Goal: Information Seeking & Learning: Learn about a topic

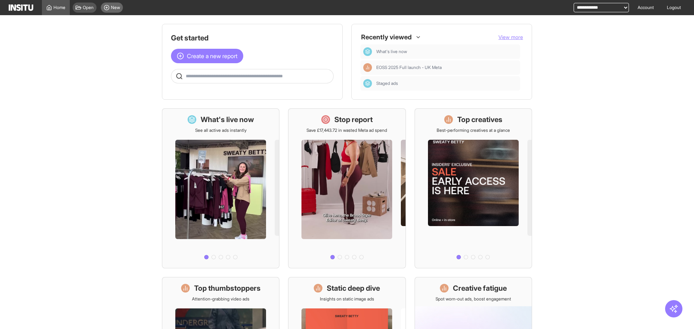
click at [105, 9] on circle at bounding box center [106, 7] width 5 height 5
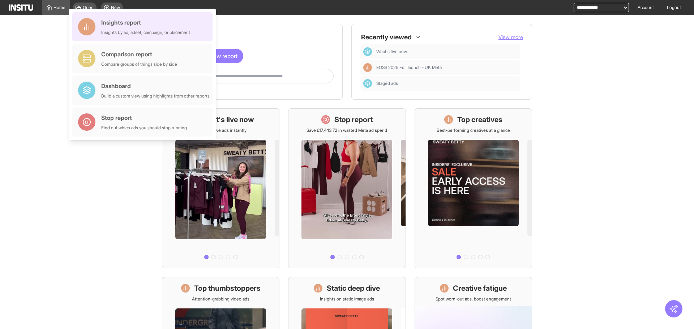
click at [169, 28] on div "Insights report Insights by ad, adset, campaign, or placement" at bounding box center [145, 26] width 89 height 17
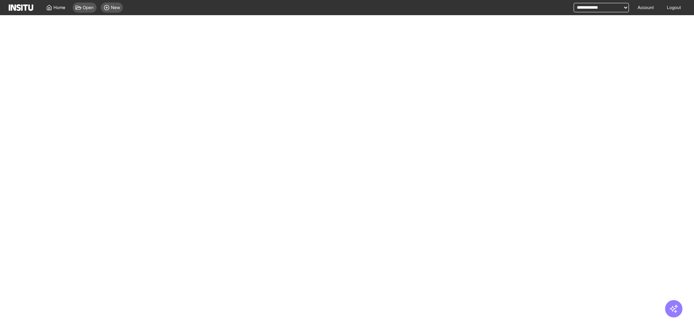
select select "**"
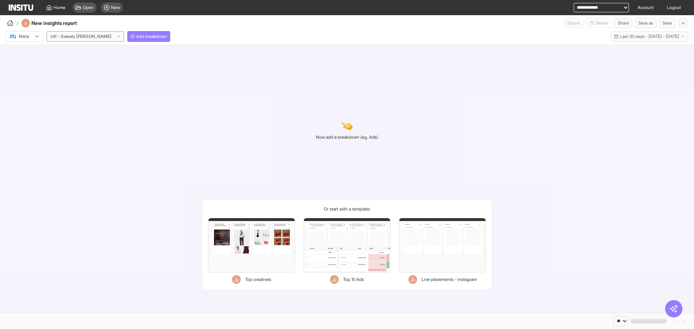
click at [93, 36] on div "UK - Sweaty Betty" at bounding box center [82, 36] width 65 height 7
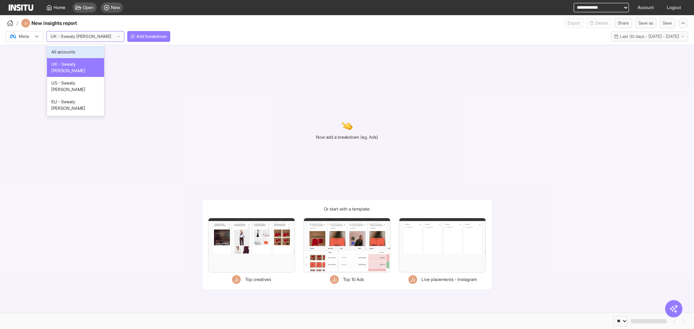
click at [37, 37] on icon at bounding box center [37, 37] width 6 height 6
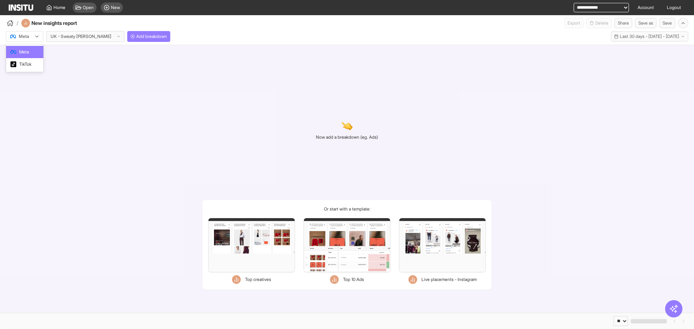
click at [31, 61] on div "TikTok" at bounding box center [24, 64] width 37 height 12
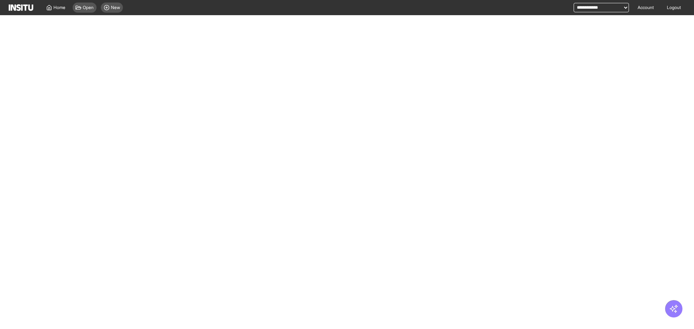
select select "**"
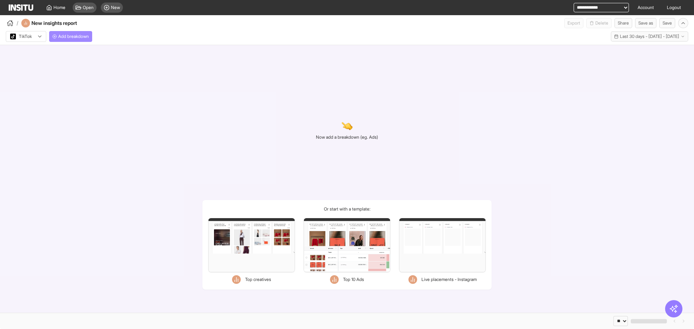
click at [63, 36] on span "Add breakdown" at bounding box center [73, 37] width 31 height 6
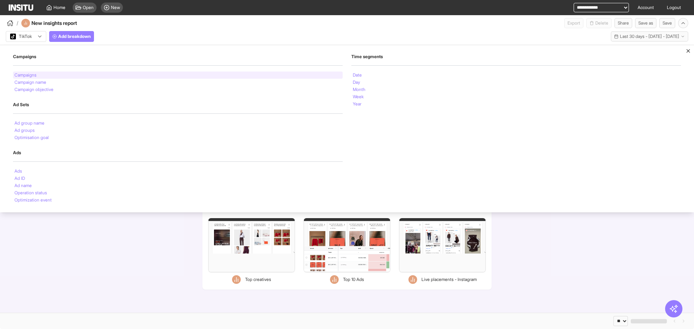
click at [89, 76] on div "Campaigns" at bounding box center [178, 75] width 330 height 7
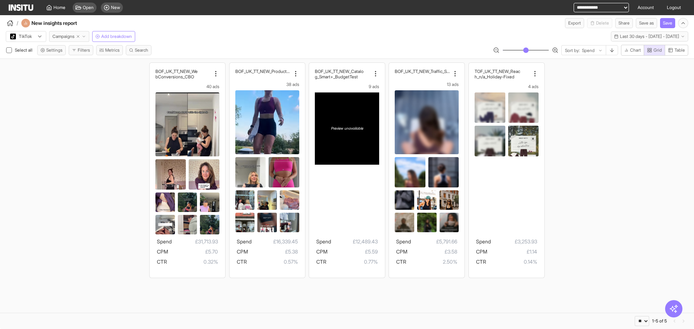
click at [69, 32] on button "Campaigns" at bounding box center [69, 36] width 40 height 11
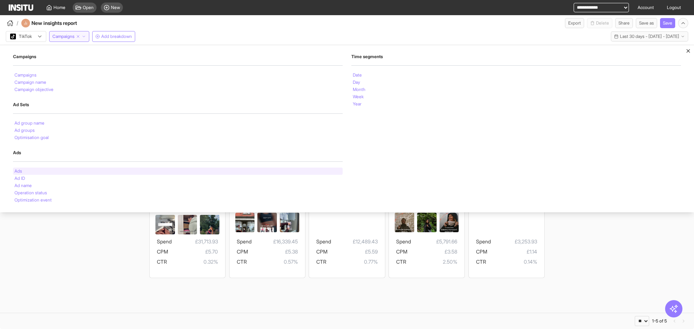
click at [39, 169] on div "Ads" at bounding box center [178, 171] width 330 height 7
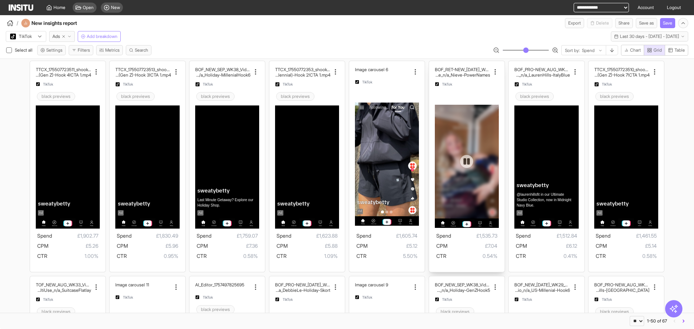
scroll to position [434, 0]
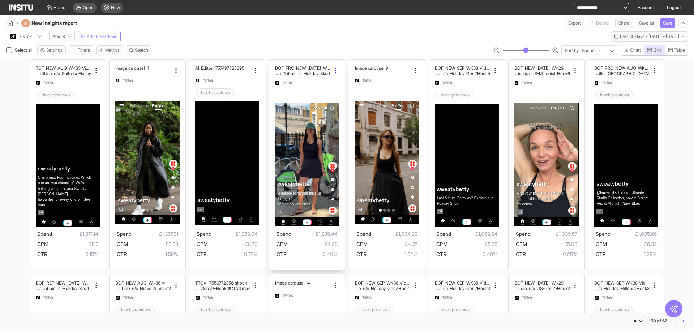
click at [334, 73] on icon at bounding box center [335, 70] width 7 height 7
click at [343, 90] on span "Copy name" at bounding box center [351, 92] width 26 height 7
click at [651, 70] on icon at bounding box center [654, 70] width 7 height 7
click at [641, 86] on span "Copy name" at bounding box center [632, 89] width 26 height 7
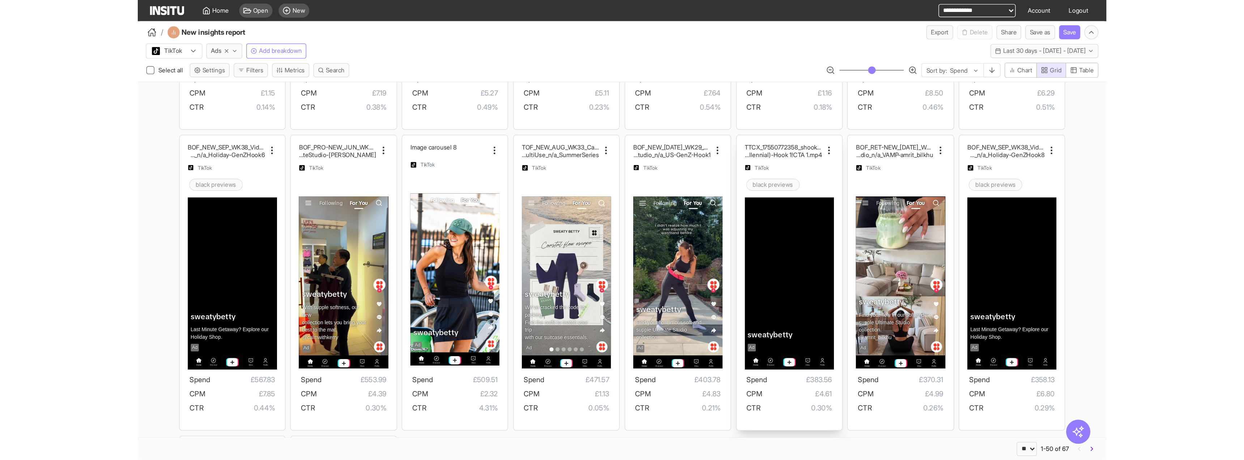
scroll to position [976, 0]
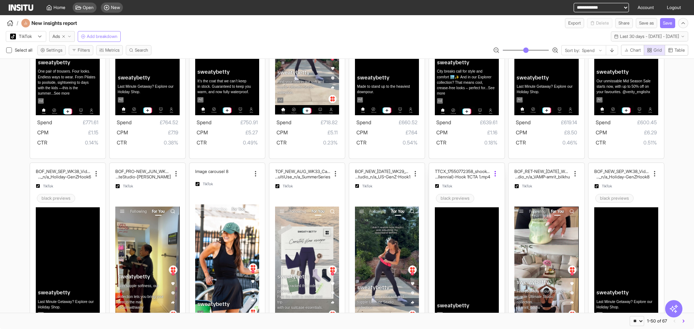
click at [494, 172] on icon at bounding box center [495, 173] width 7 height 7
click at [502, 186] on div "Copy name" at bounding box center [533, 192] width 75 height 12
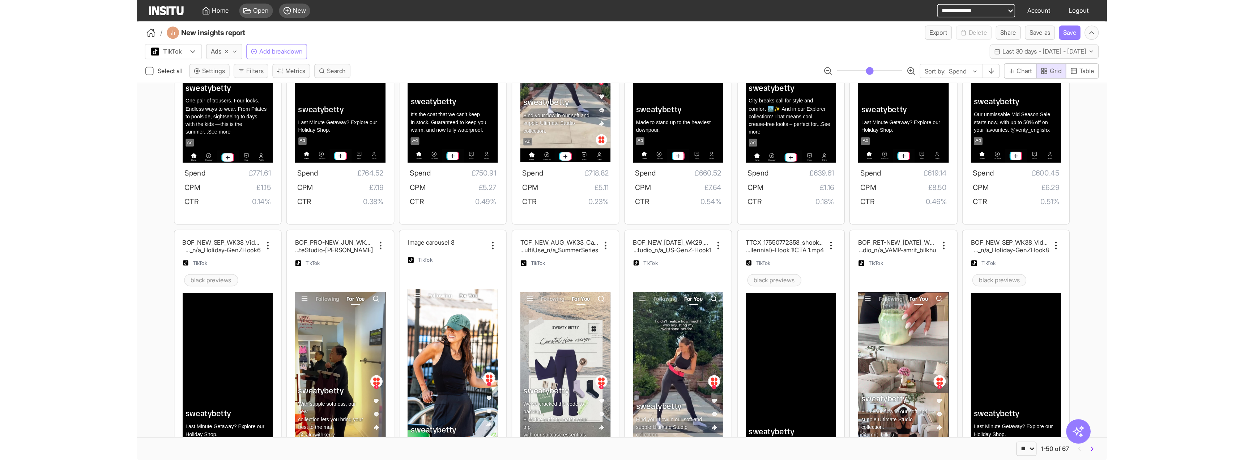
scroll to position [480, 0]
